Goal: Navigation & Orientation: Find specific page/section

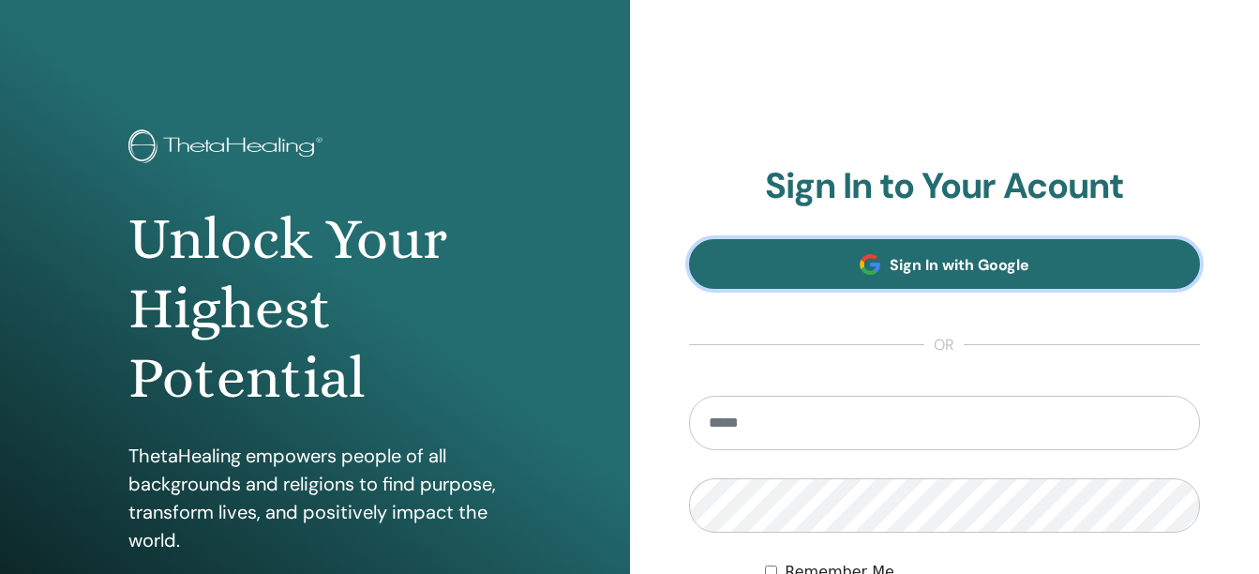
click at [896, 265] on span "Sign In with Google" at bounding box center [959, 265] width 140 height 20
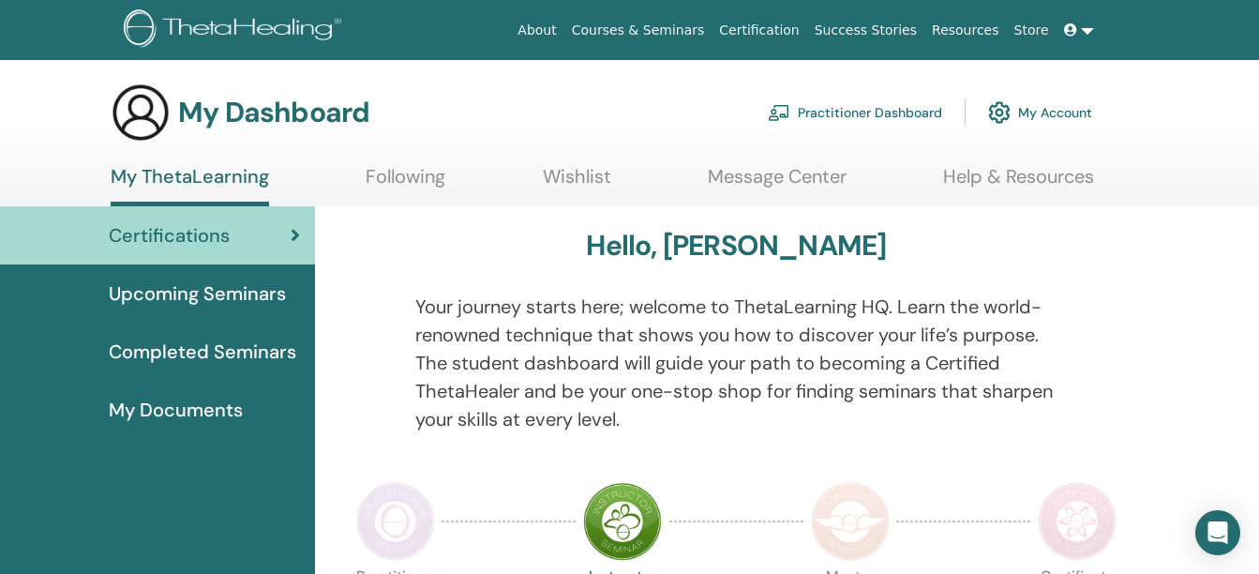
click at [1080, 27] on span at bounding box center [1072, 29] width 17 height 15
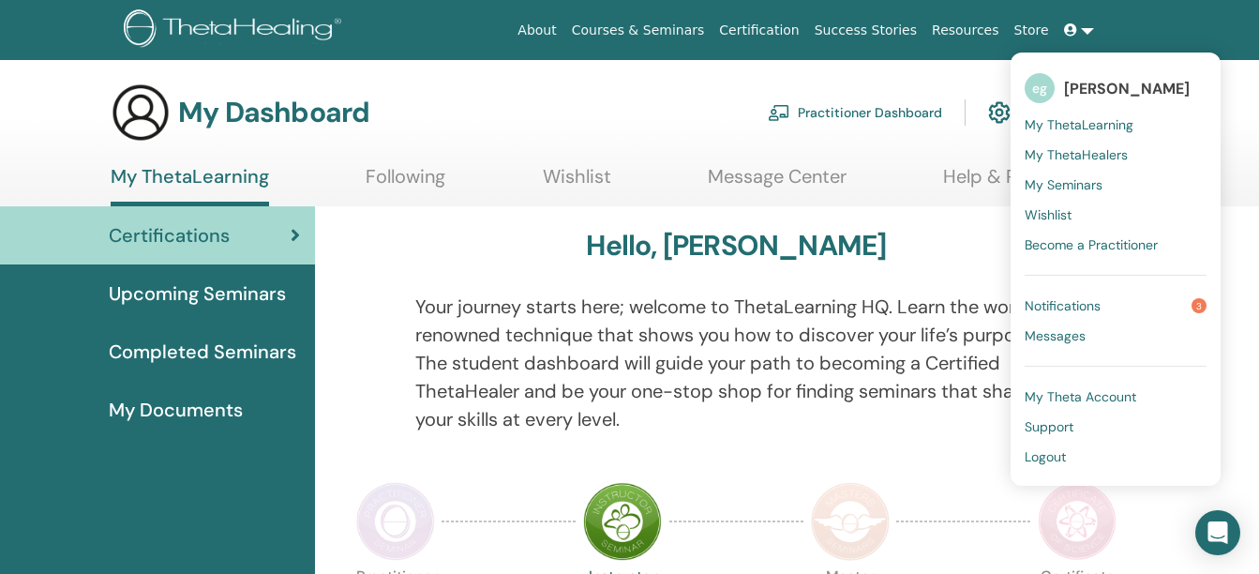
click at [776, 22] on link "Certification" at bounding box center [758, 30] width 95 height 35
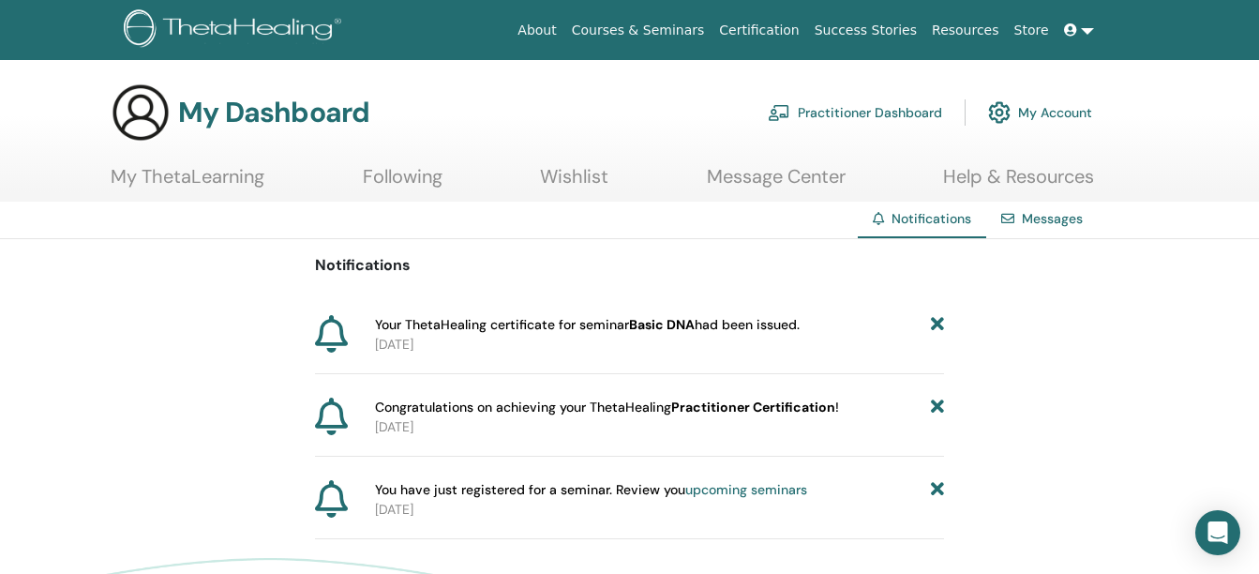
click at [1014, 112] on link "My Account" at bounding box center [1040, 112] width 104 height 41
